Goal: Browse casually

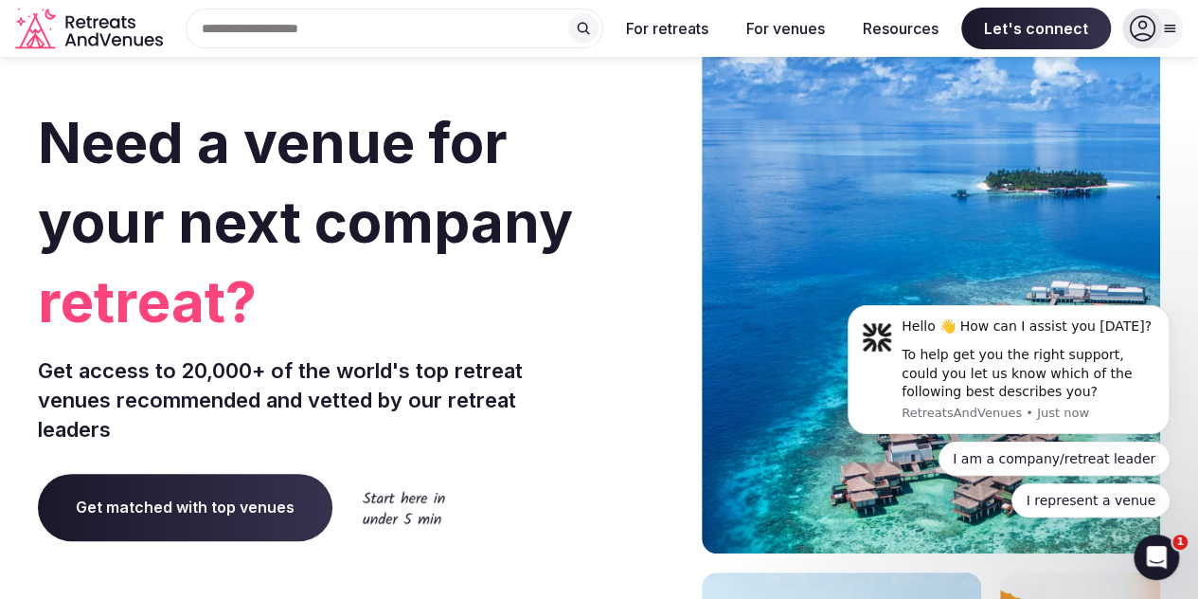
drag, startPoint x: 0, startPoint y: 0, endPoint x: 0, endPoint y: 353, distance: 353.3
click at [0, 353] on section "Need a venue for your next company retreat? Get access to 20,000+ of the world'…" at bounding box center [599, 566] width 1198 height 1141
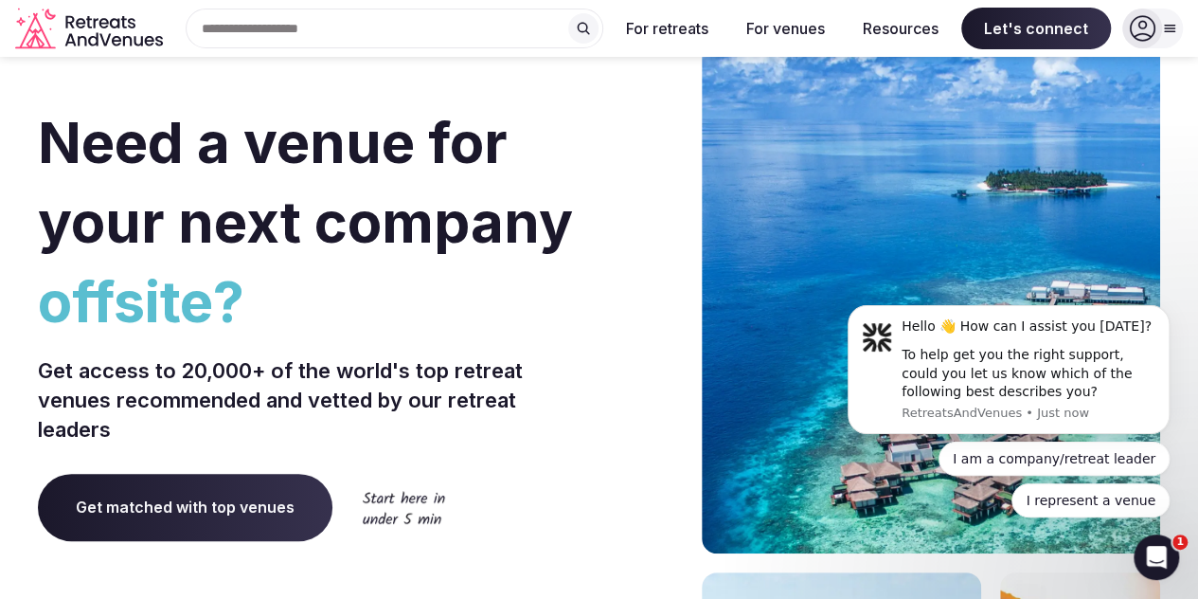
click at [0, 353] on section "Need a venue for your next company offsite? Get access to 20,000+ of the world'…" at bounding box center [599, 566] width 1198 height 1141
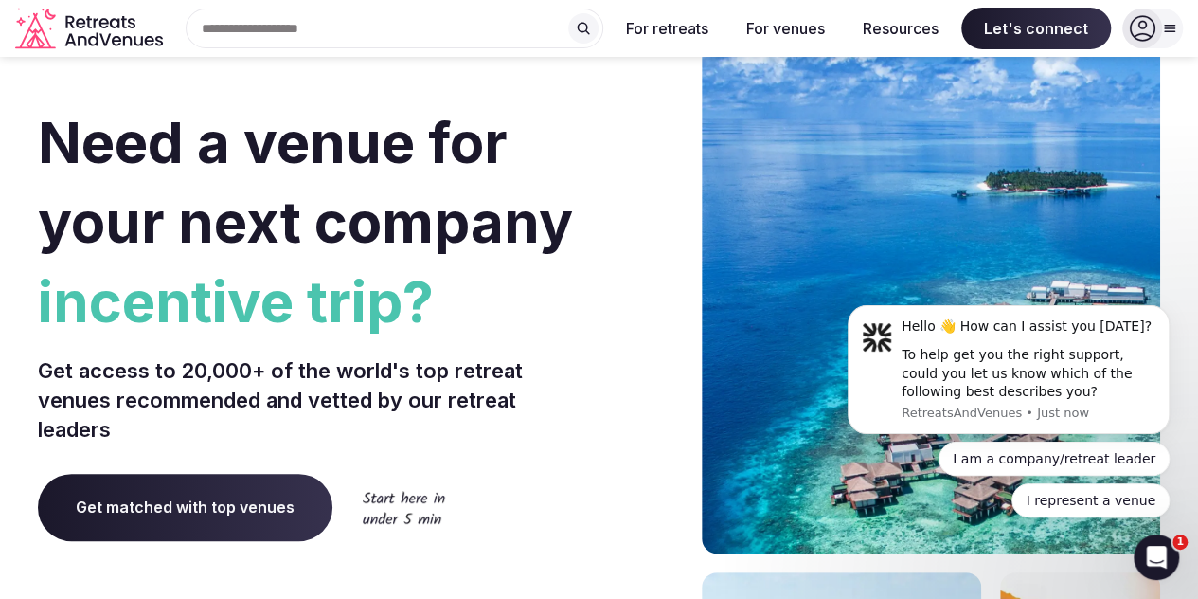
click at [0, 353] on section "Need a venue for your next company incentive trip? Get access to 20,000+ of the…" at bounding box center [599, 566] width 1198 height 1141
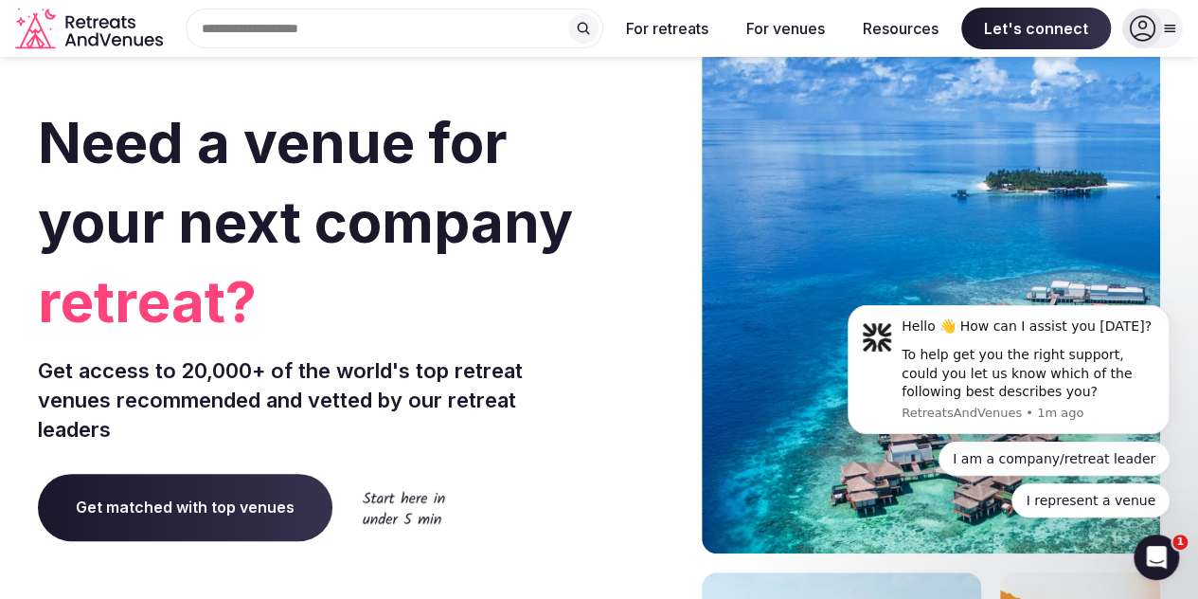
click at [0, 353] on section "Need a venue for your next company retreat? Get access to 20,000+ of the world'…" at bounding box center [599, 566] width 1198 height 1141
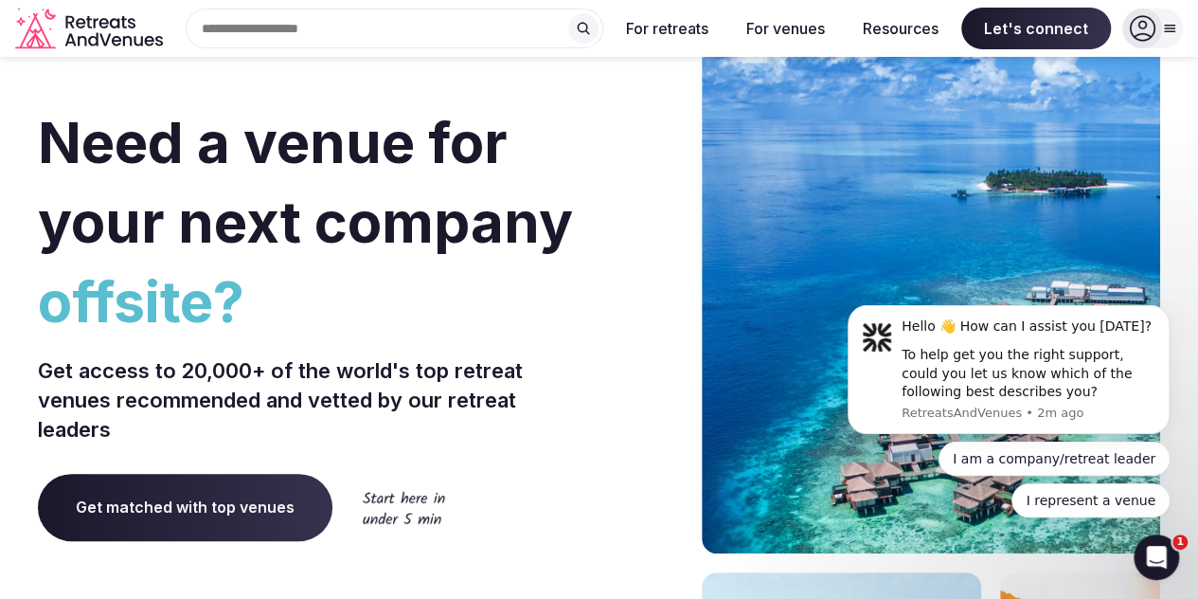
click at [0, 353] on section "Need a venue for your next company offsite? Get access to 20,000+ of the world'…" at bounding box center [599, 566] width 1198 height 1141
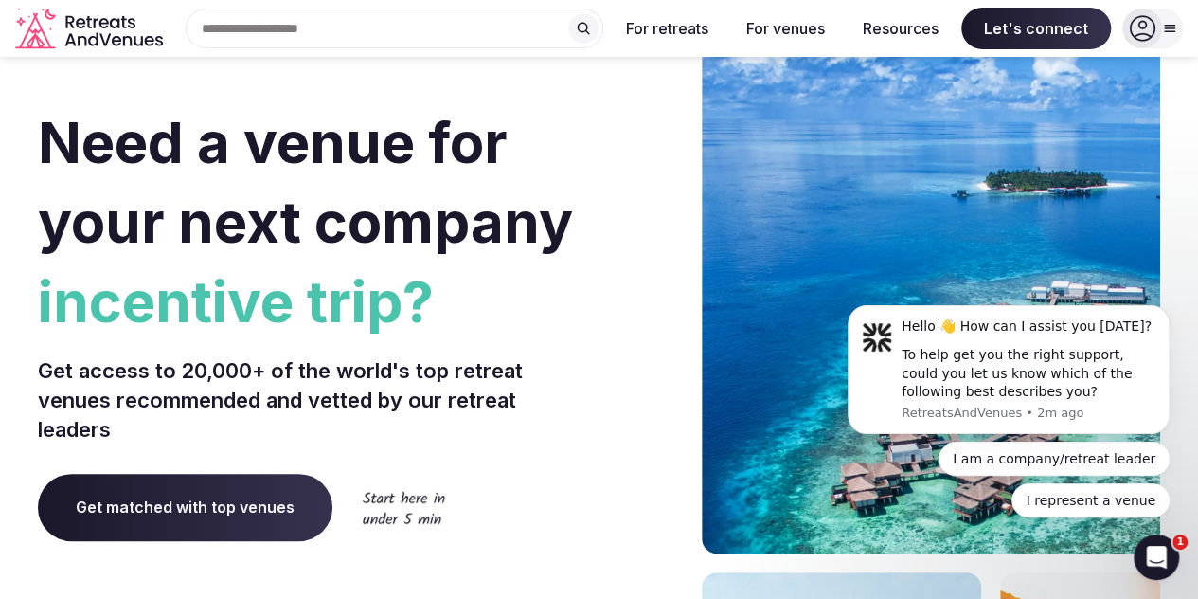
click at [0, 353] on section "Need a venue for your next company incentive trip? Get access to 20,000+ of the…" at bounding box center [599, 566] width 1198 height 1141
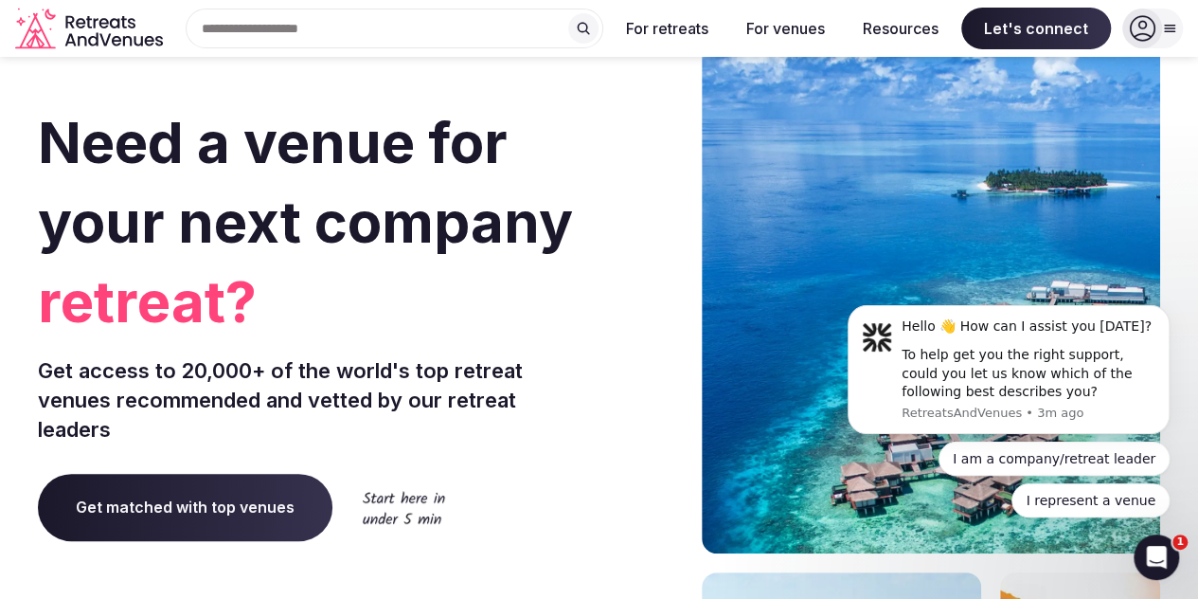
click at [0, 353] on section "Need a venue for your next company retreat? Get access to 20,000+ of the world'…" at bounding box center [599, 566] width 1198 height 1141
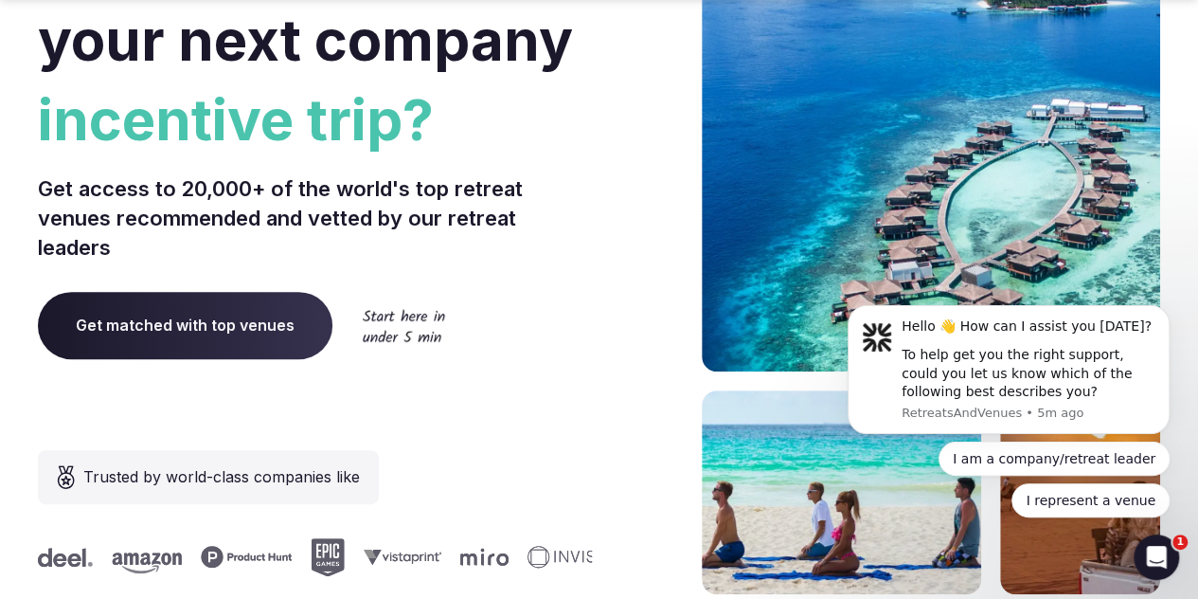
scroll to position [95, 0]
